Goal: Transaction & Acquisition: Book appointment/travel/reservation

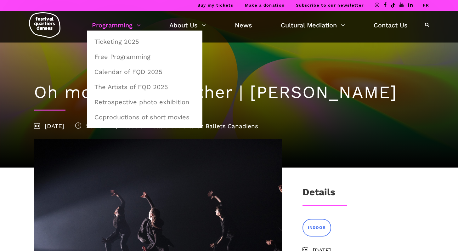
click at [114, 29] on link "Programming" at bounding box center [116, 25] width 49 height 11
click at [114, 27] on link "Programming" at bounding box center [116, 25] width 49 height 11
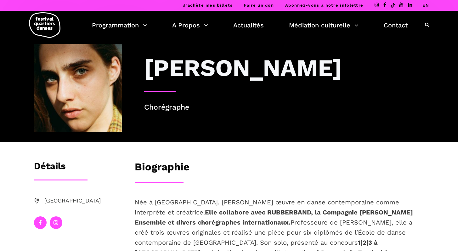
click at [163, 68] on h3 "Béatrice Larrivée" at bounding box center [243, 67] width 198 height 28
click at [95, 69] on img at bounding box center [78, 88] width 88 height 88
click at [116, 27] on link "Programmation" at bounding box center [119, 25] width 55 height 11
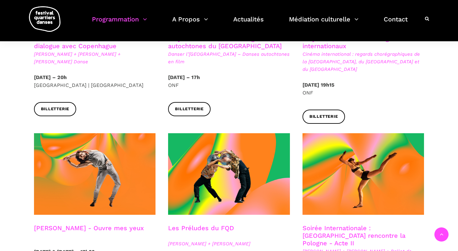
scroll to position [500, 0]
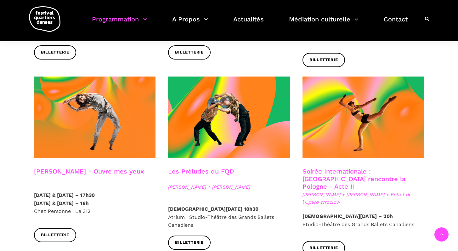
click at [336, 191] on span "[PERSON_NAME] + [PERSON_NAME] + Ballet de l'Opera Wroclaw" at bounding box center [363, 198] width 122 height 15
